Goal: Information Seeking & Learning: Learn about a topic

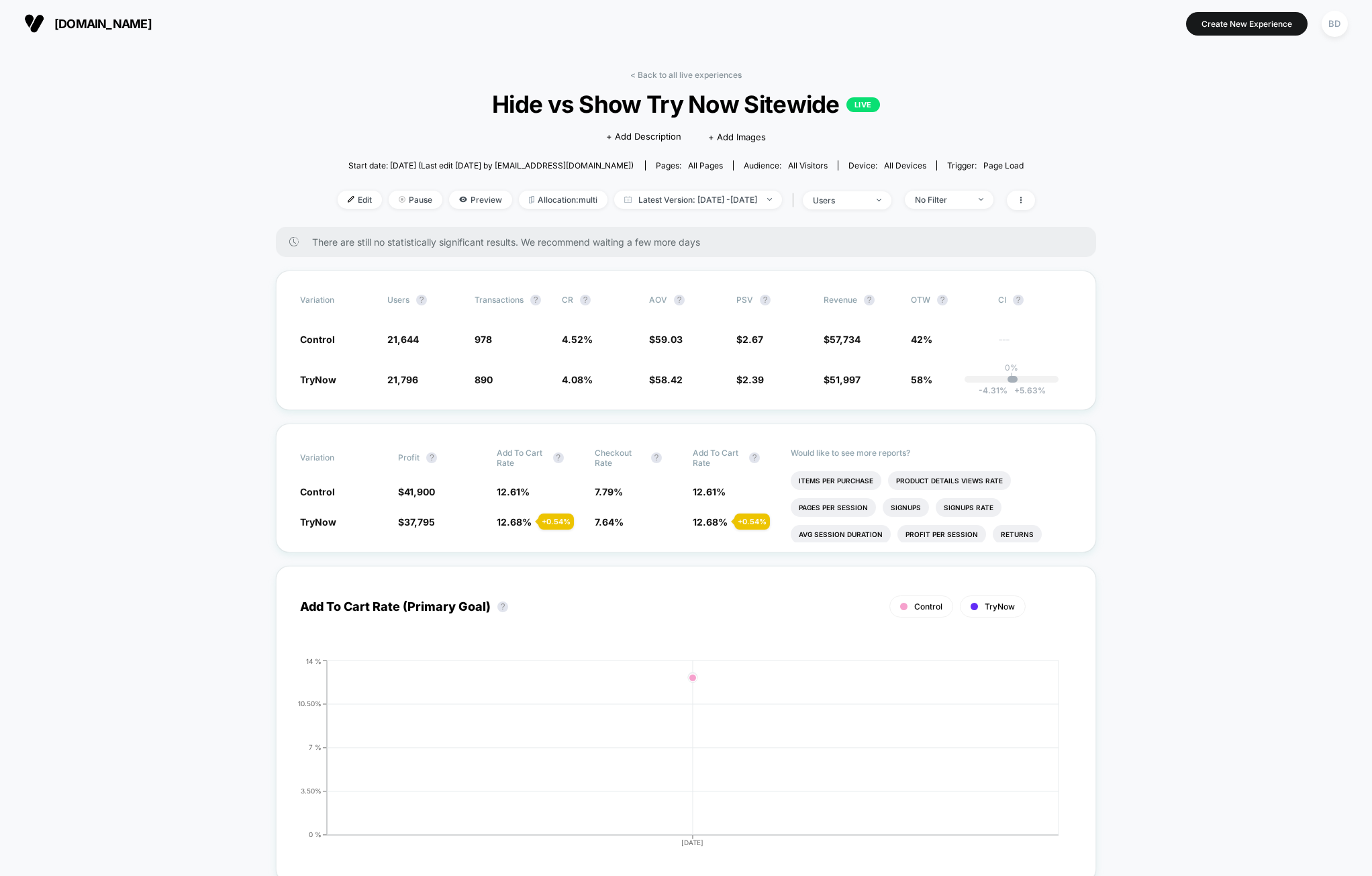
click at [463, 198] on span "Preview" at bounding box center [480, 200] width 63 height 18
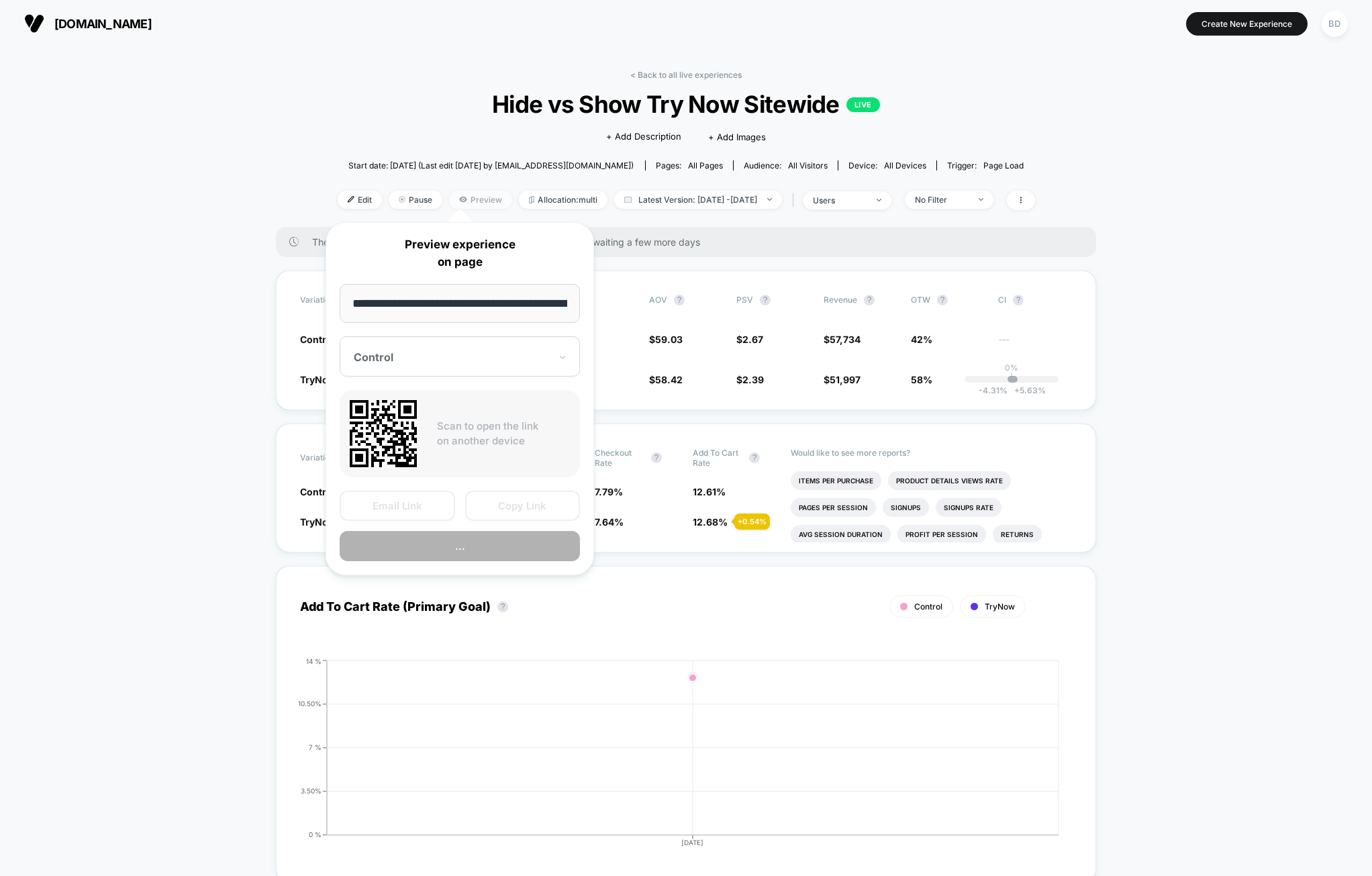
scroll to position [0, 270]
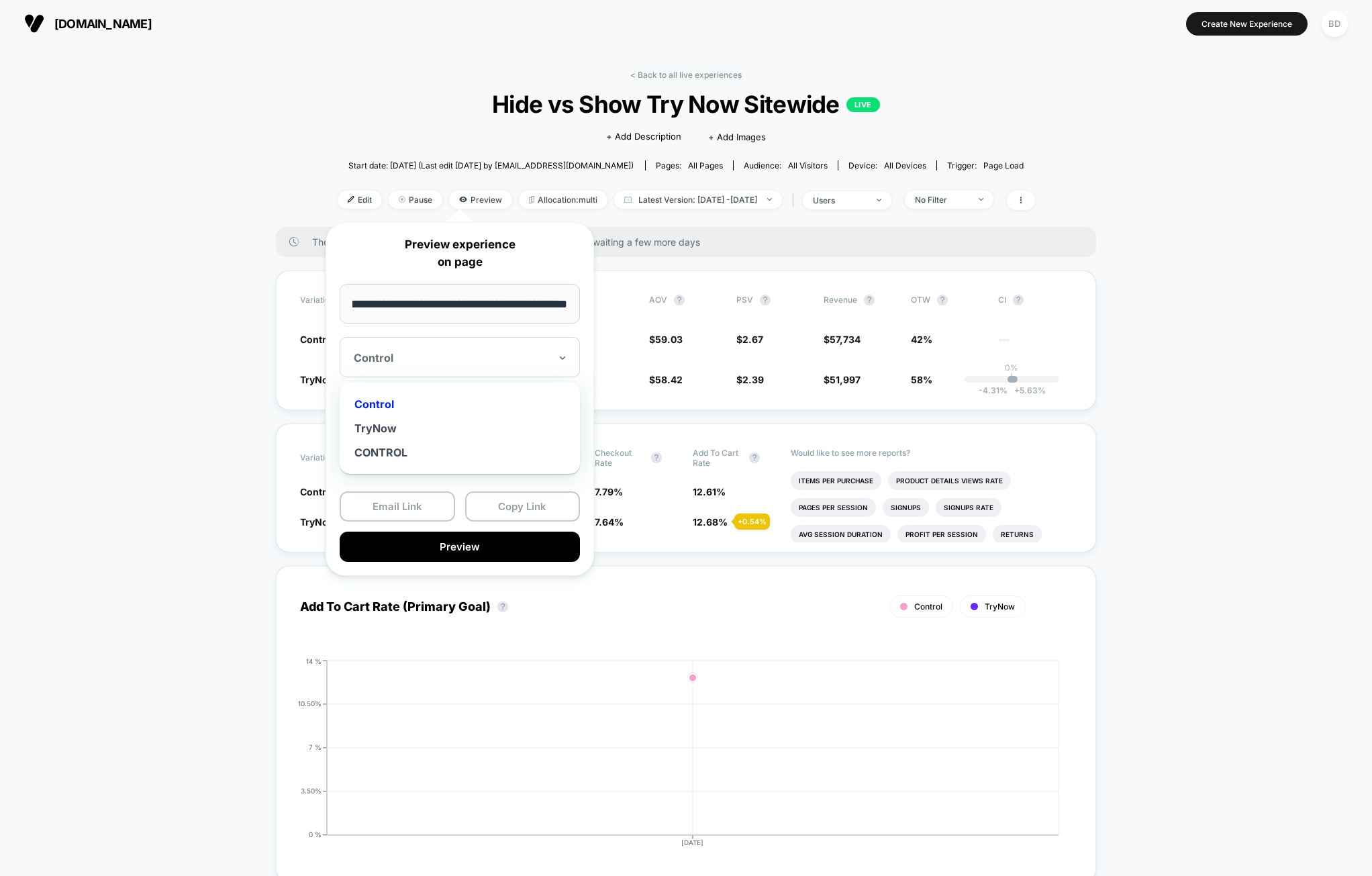
click at [458, 373] on div "Control" at bounding box center [460, 357] width 240 height 40
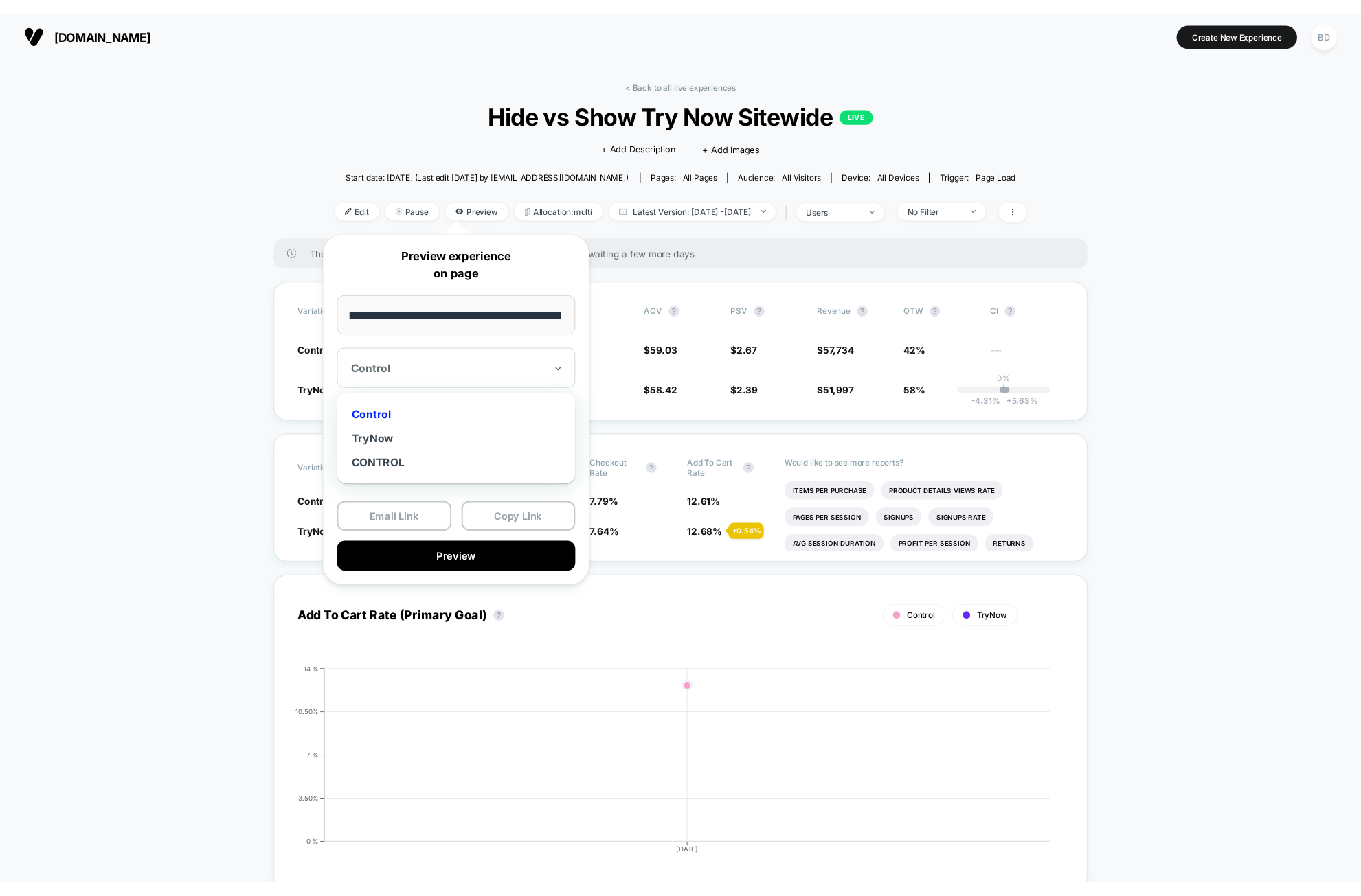
scroll to position [0, 0]
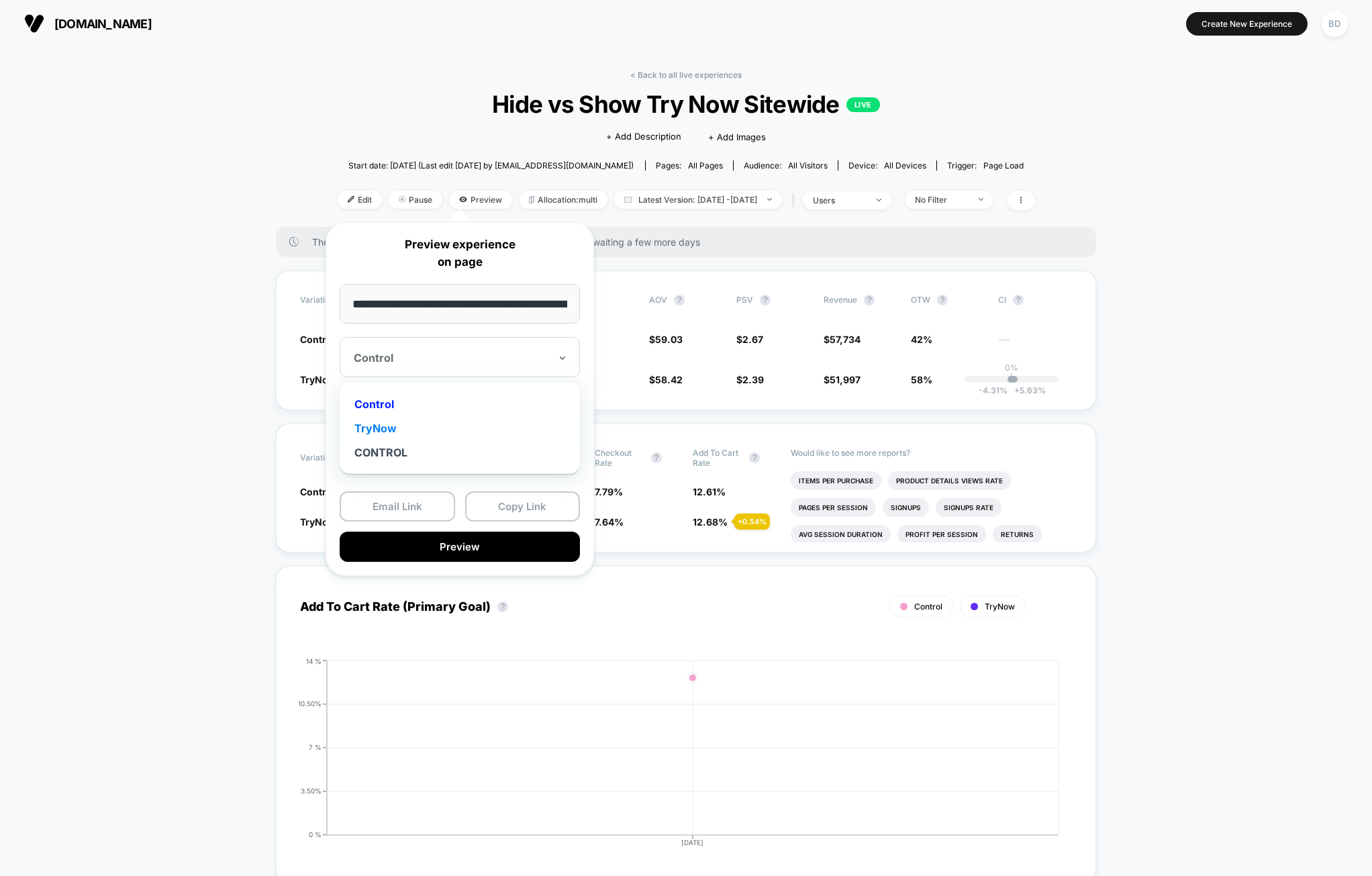
click at [429, 428] on div "TryNow" at bounding box center [459, 428] width 227 height 24
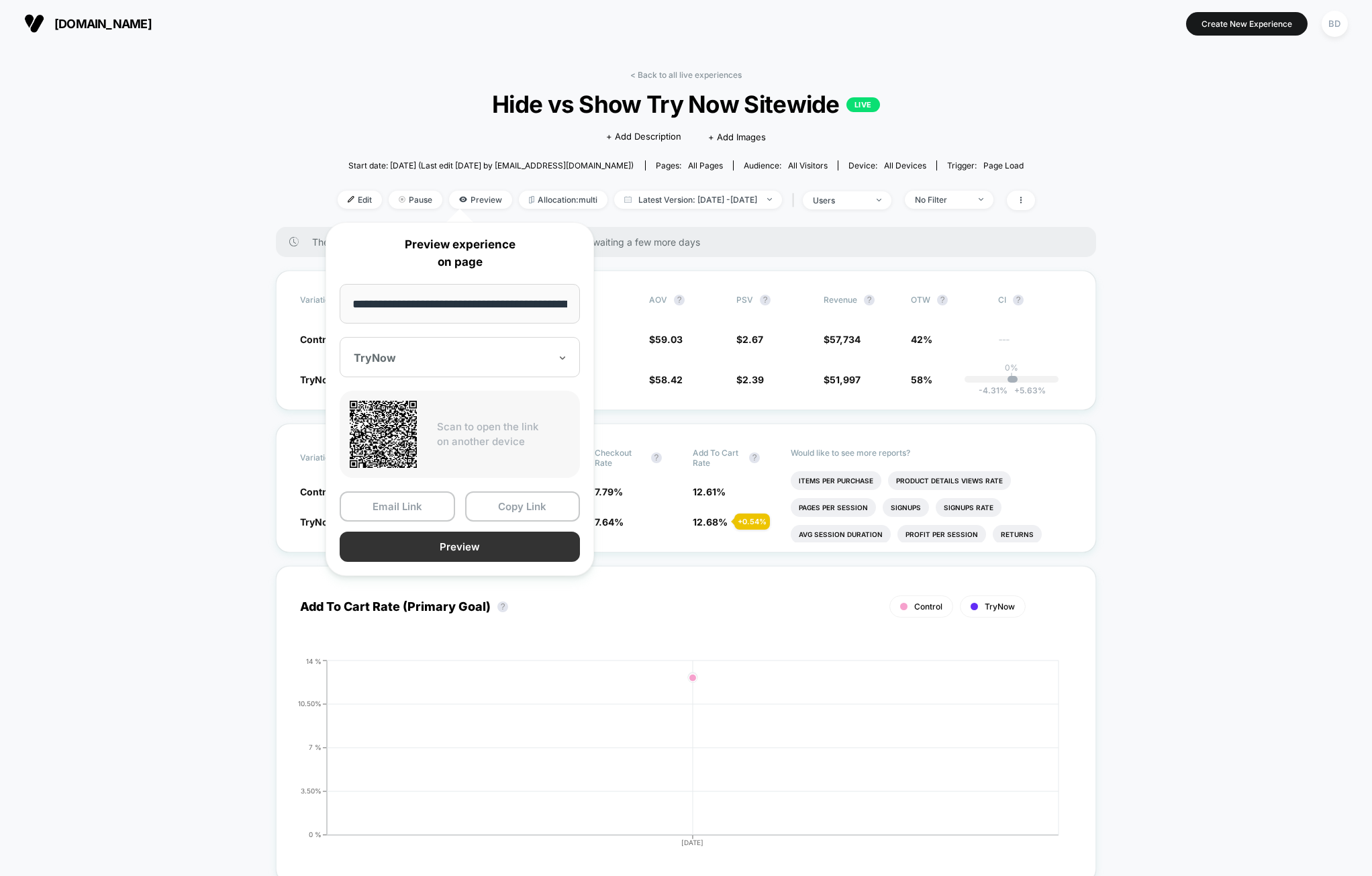
click at [455, 547] on button "Preview" at bounding box center [460, 547] width 240 height 30
